Goal: Obtain resource: Obtain resource

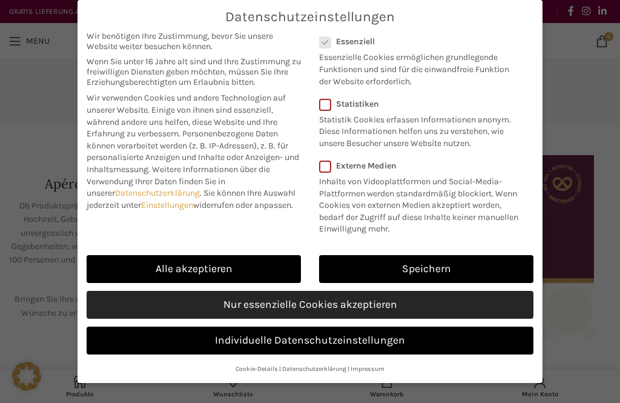
click at [127, 298] on link "Nur essenzielle Cookies akzeptieren" at bounding box center [310, 305] width 447 height 28
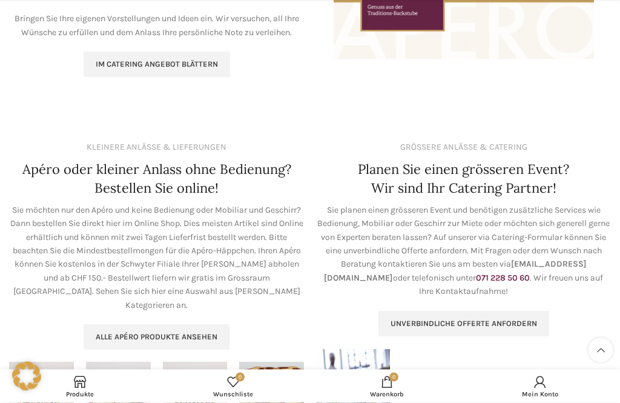
scroll to position [283, 0]
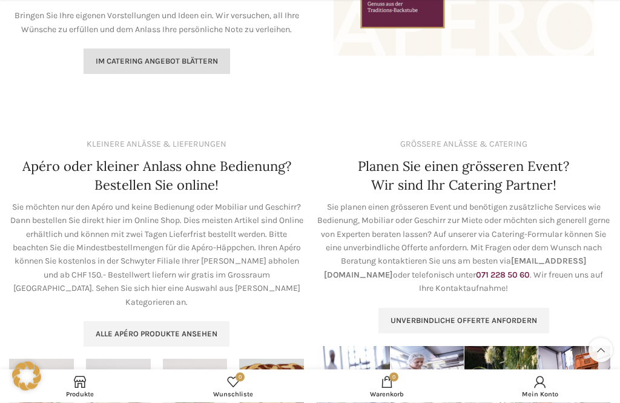
click at [121, 64] on link "Im Catering Angebot blättern" at bounding box center [157, 61] width 147 height 25
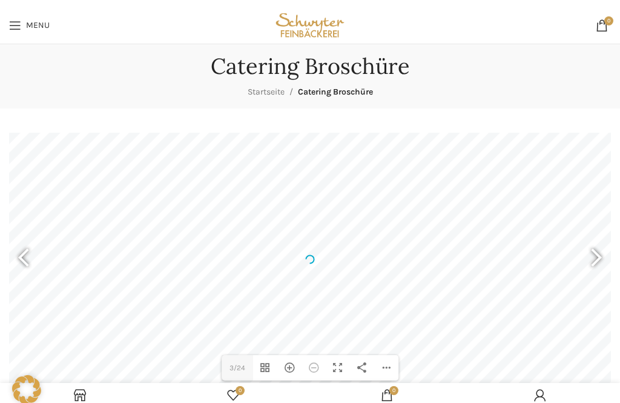
scroll to position [14, 0]
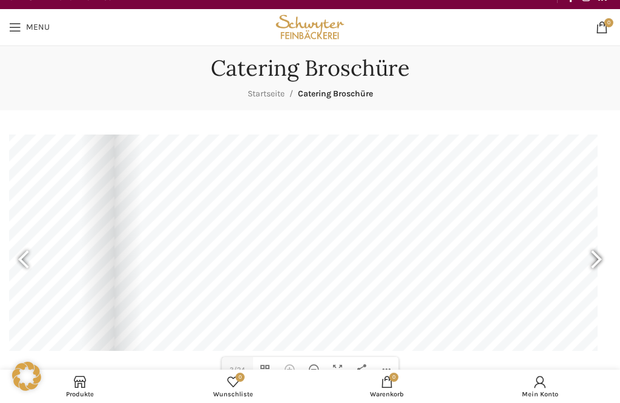
click at [592, 257] on div at bounding box center [591, 261] width 28 height 45
click at [593, 254] on div at bounding box center [591, 261] width 28 height 45
click at [598, 256] on div at bounding box center [591, 261] width 28 height 45
click at [596, 256] on div at bounding box center [591, 261] width 28 height 45
click at [598, 267] on div at bounding box center [591, 261] width 28 height 45
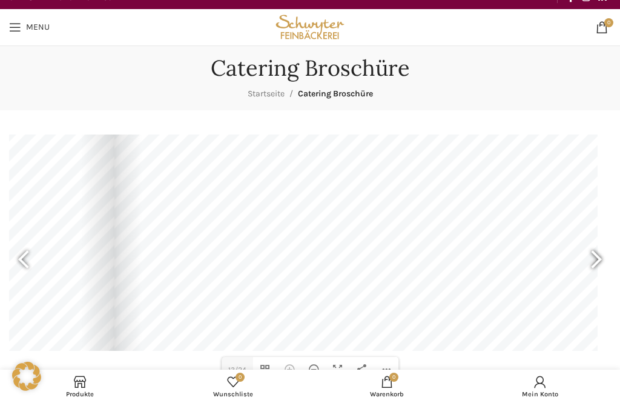
click at [599, 267] on div at bounding box center [591, 261] width 28 height 45
click at [596, 253] on div at bounding box center [591, 261] width 28 height 45
click at [595, 261] on div at bounding box center [591, 261] width 28 height 45
click at [599, 254] on div at bounding box center [591, 261] width 28 height 45
type input "21"
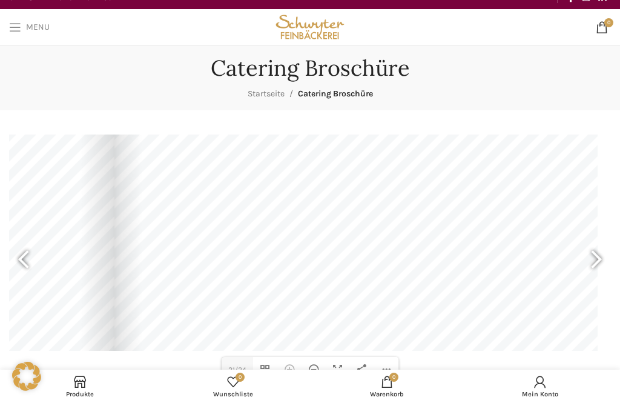
click at [13, 18] on link "Menu" at bounding box center [29, 27] width 53 height 24
